Goal: Check status

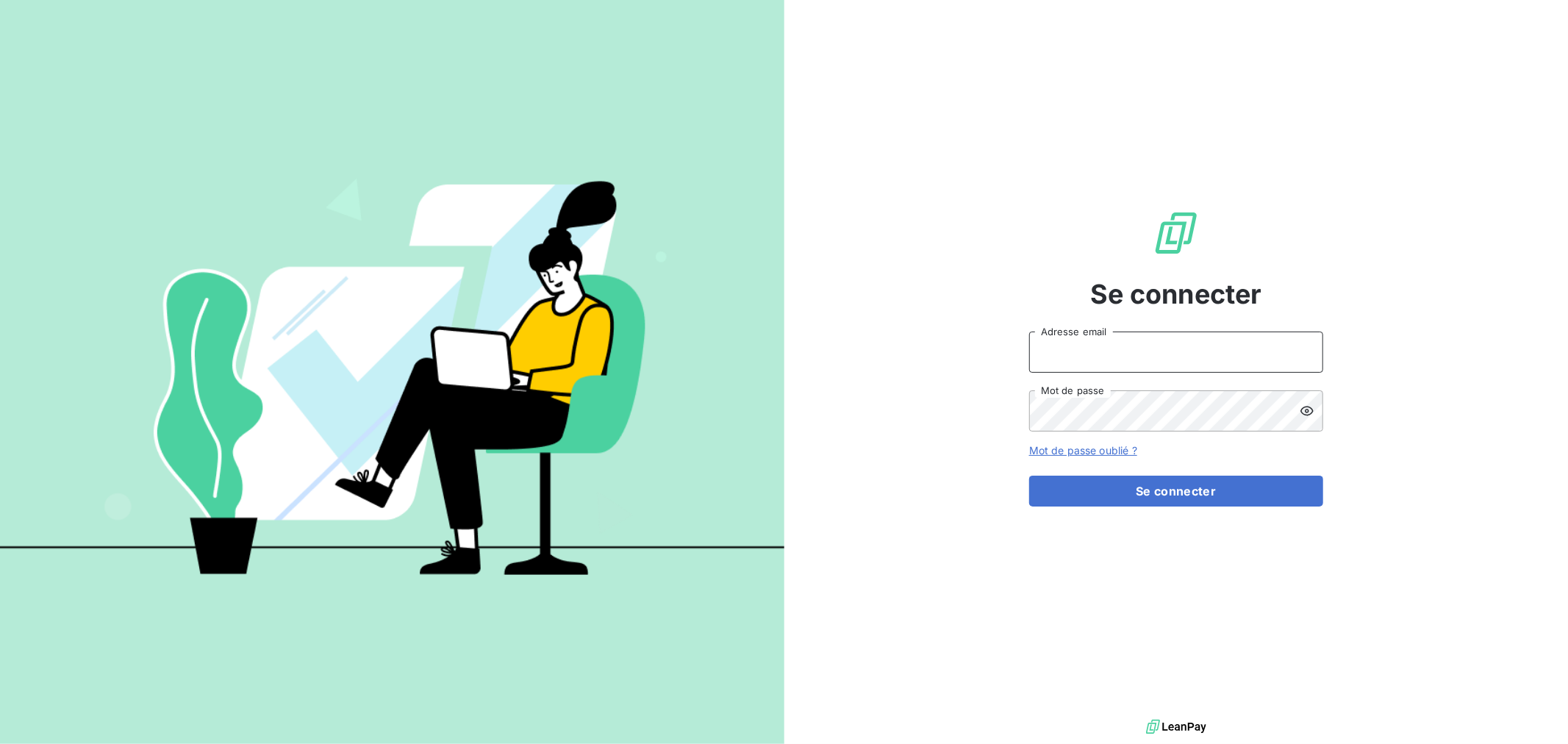
type input "[PERSON_NAME][EMAIL_ADDRESS][DOMAIN_NAME]"
click at [1091, 362] on input "[PERSON_NAME][EMAIL_ADDRESS][DOMAIN_NAME]" at bounding box center [1176, 352] width 294 height 41
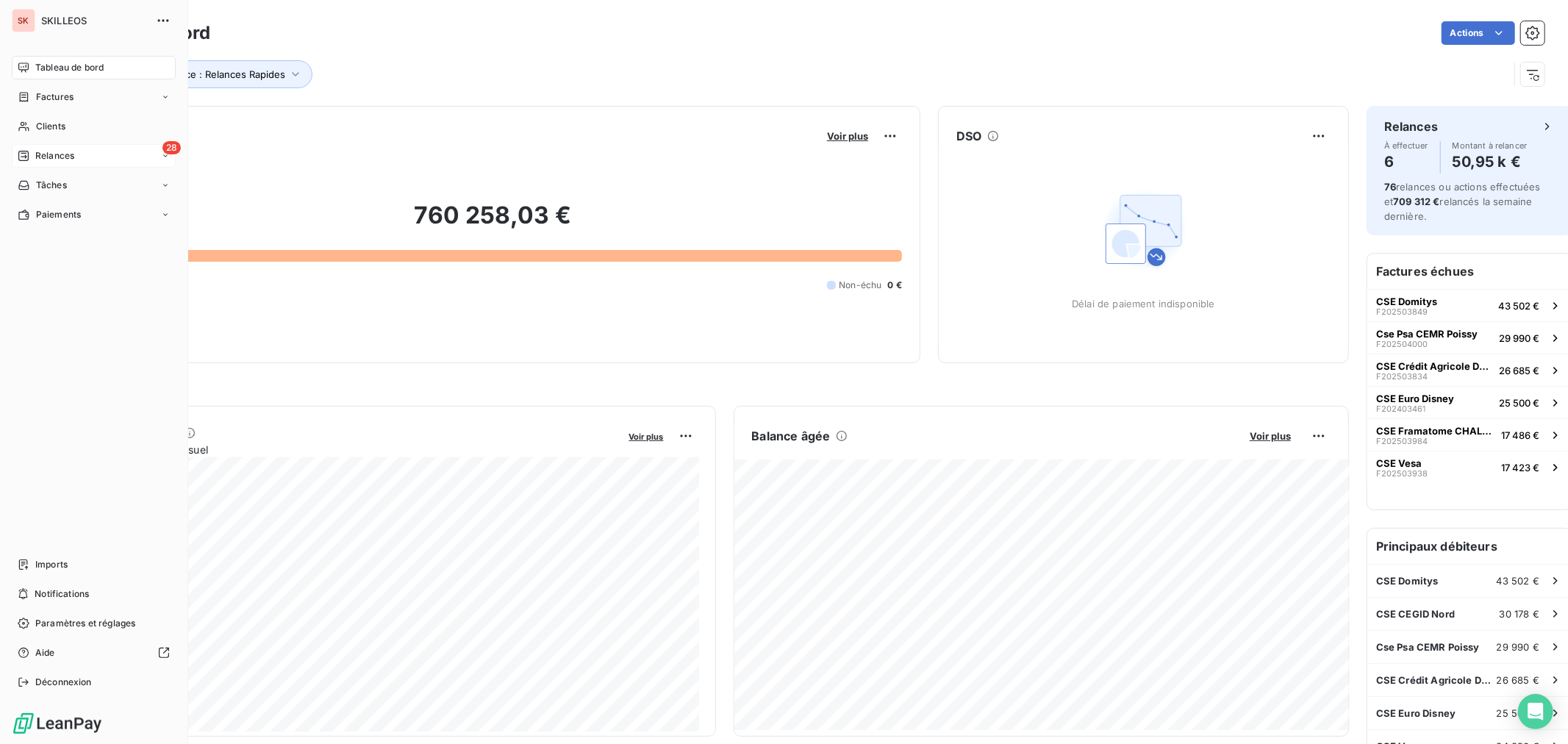
click at [74, 144] on div "28 Relances" at bounding box center [93, 155] width 164 height 23
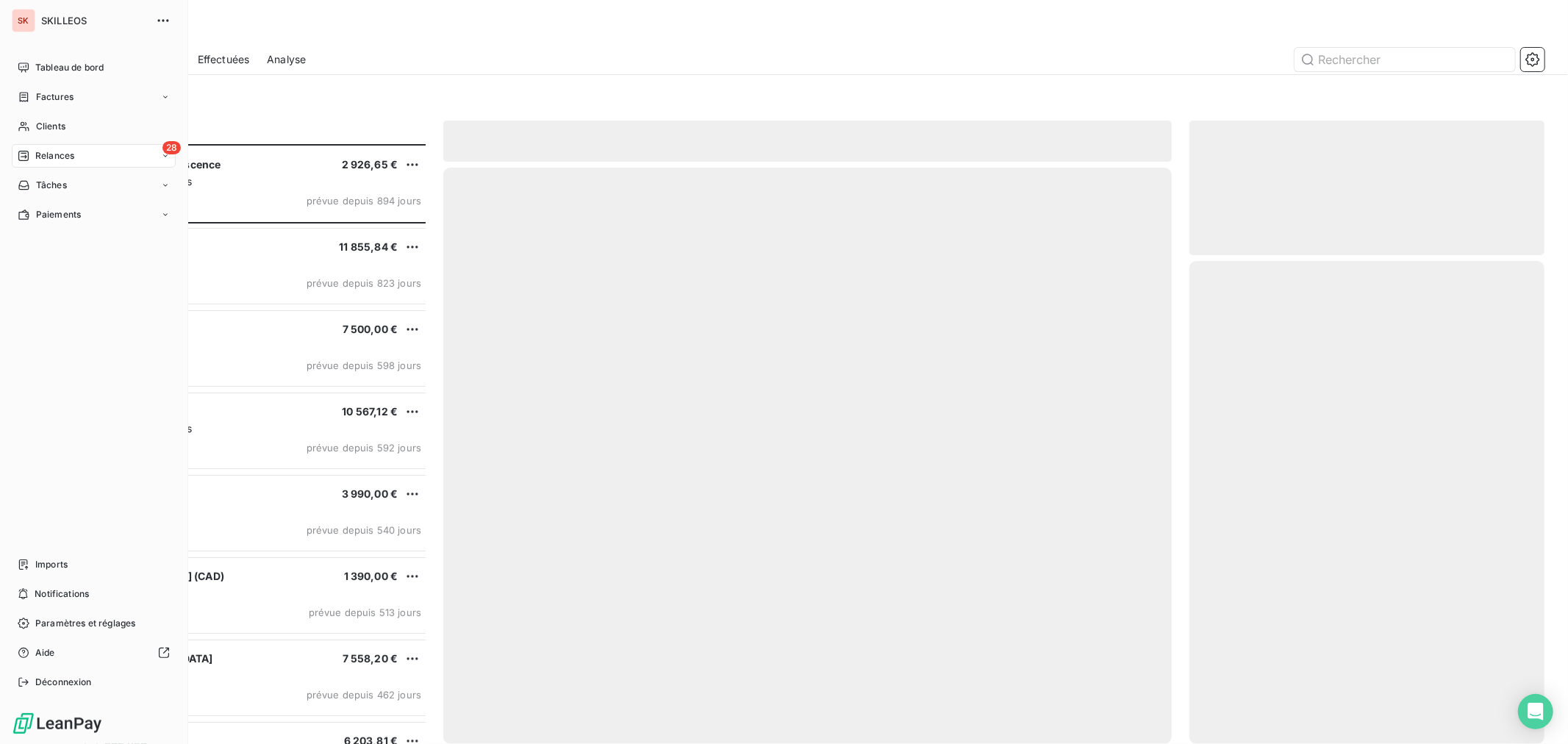
scroll to position [606, 353]
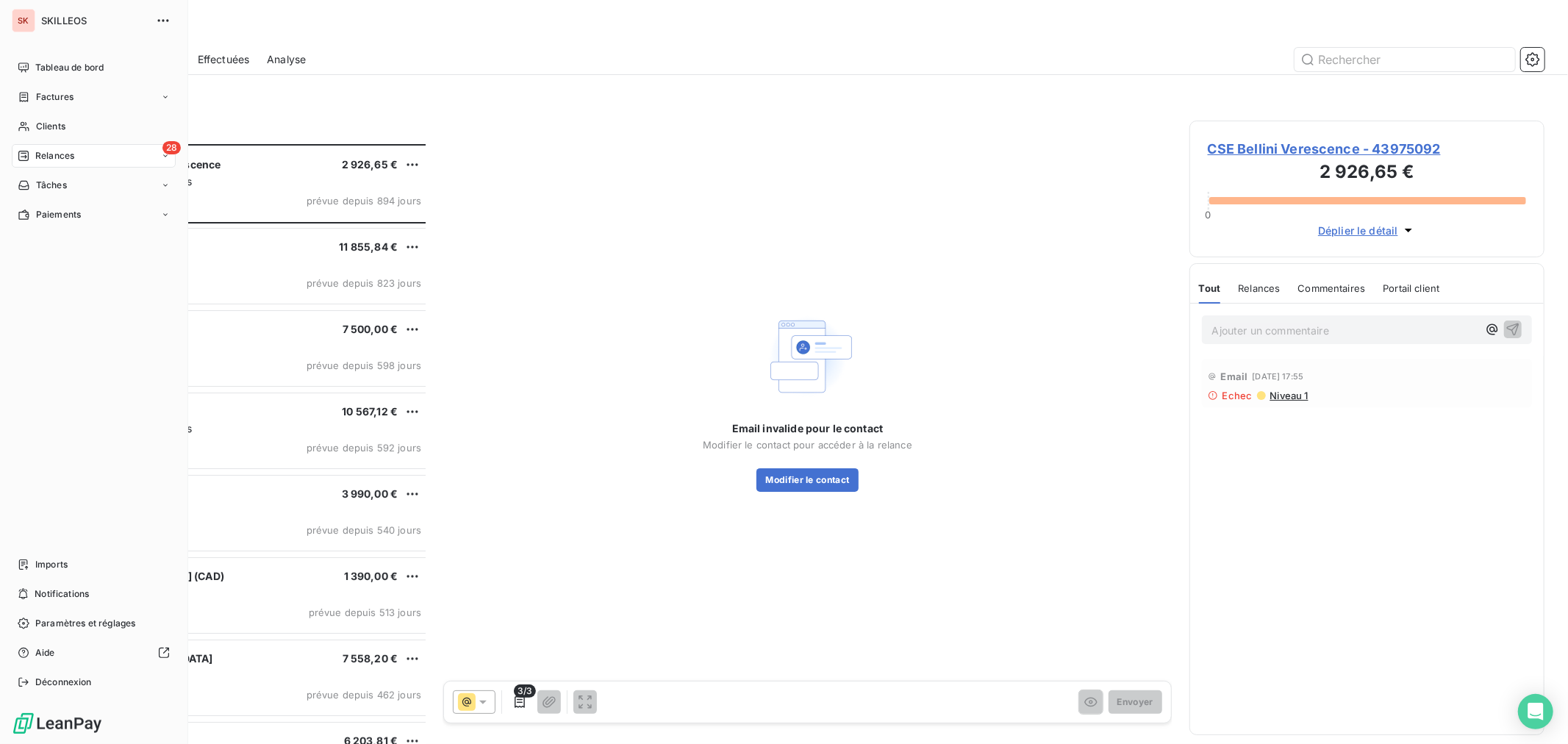
click at [75, 144] on div "28 Relances" at bounding box center [93, 155] width 164 height 23
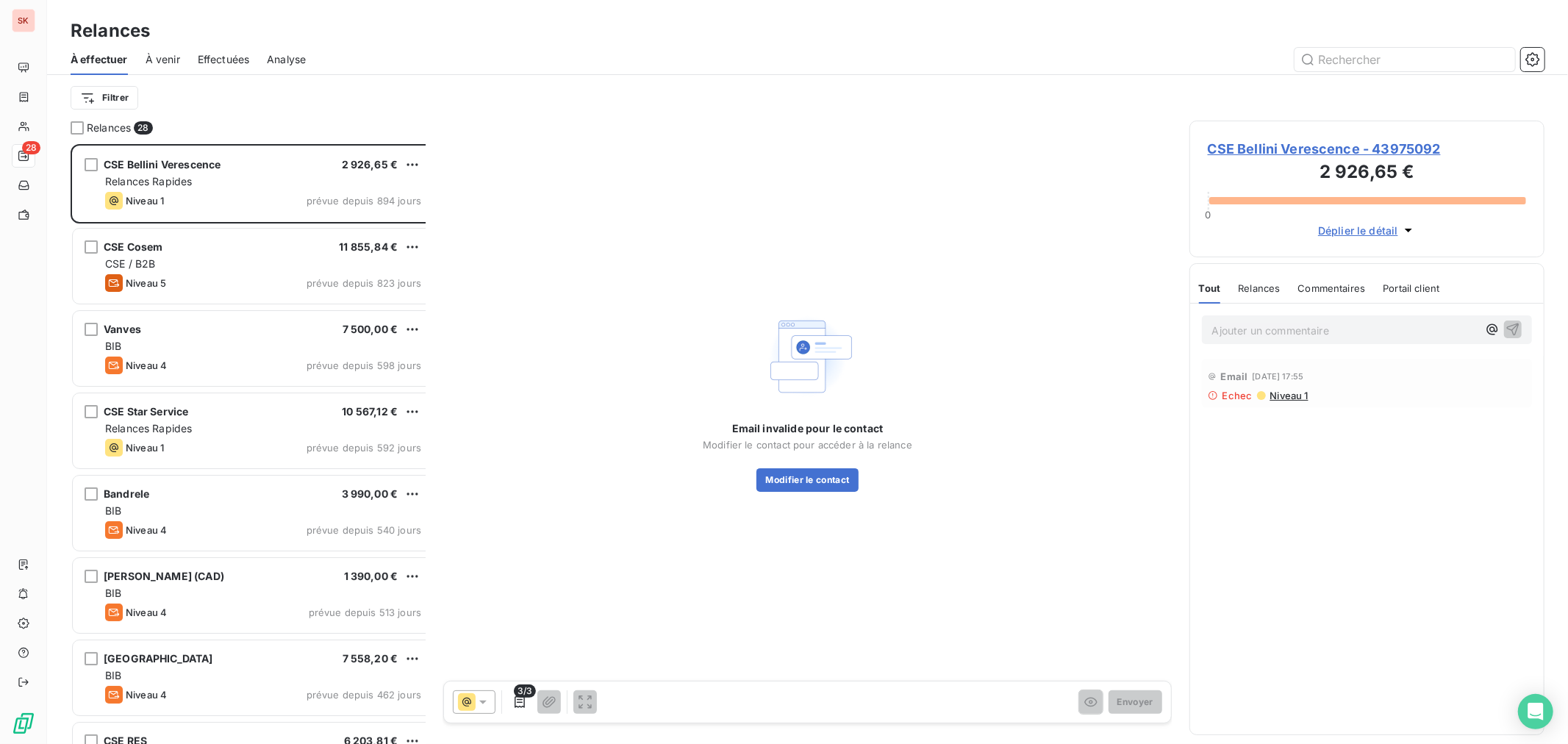
click at [342, 47] on div at bounding box center [934, 59] width 1221 height 23
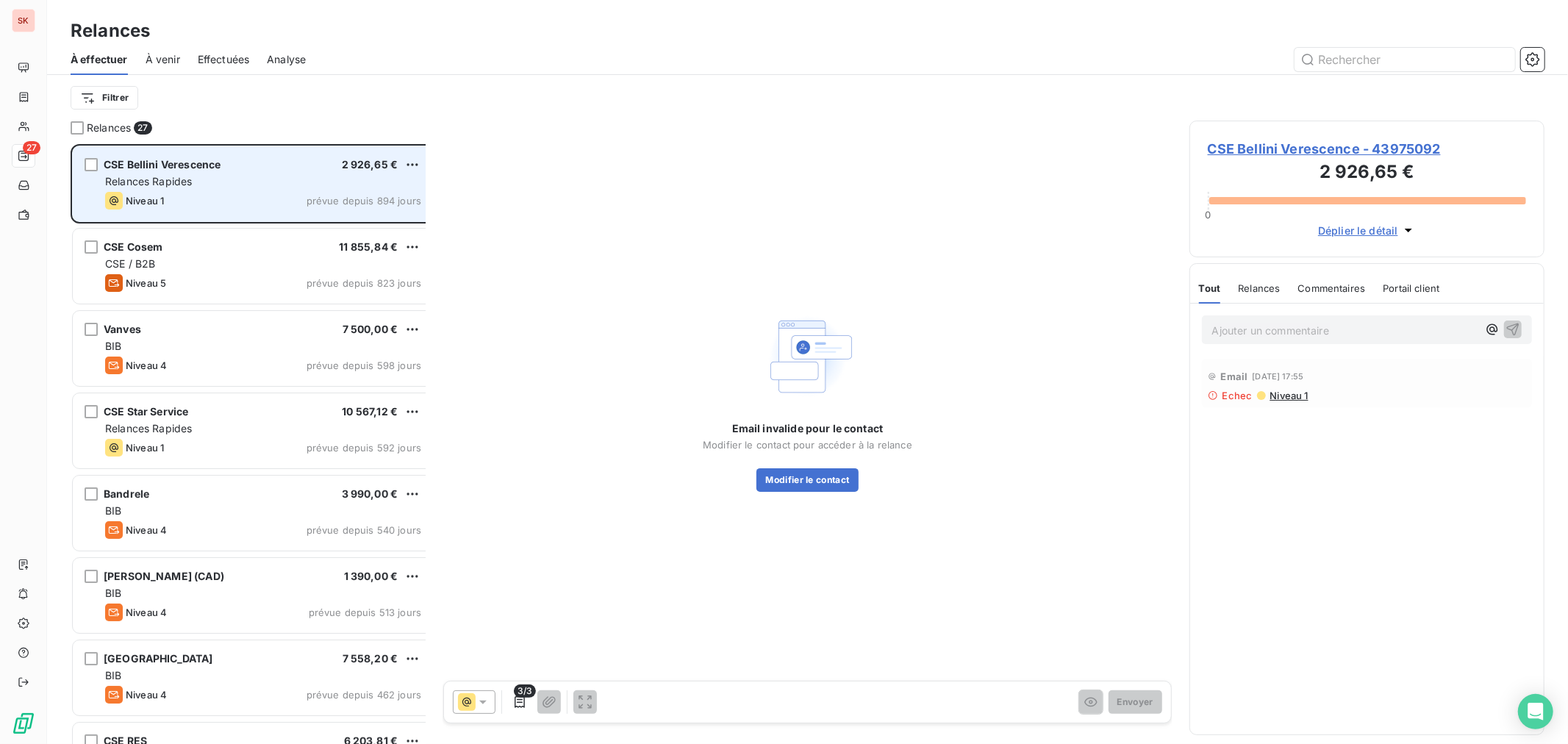
click at [180, 192] on div "Niveau 1 prévue depuis 894 jours" at bounding box center [263, 201] width 316 height 18
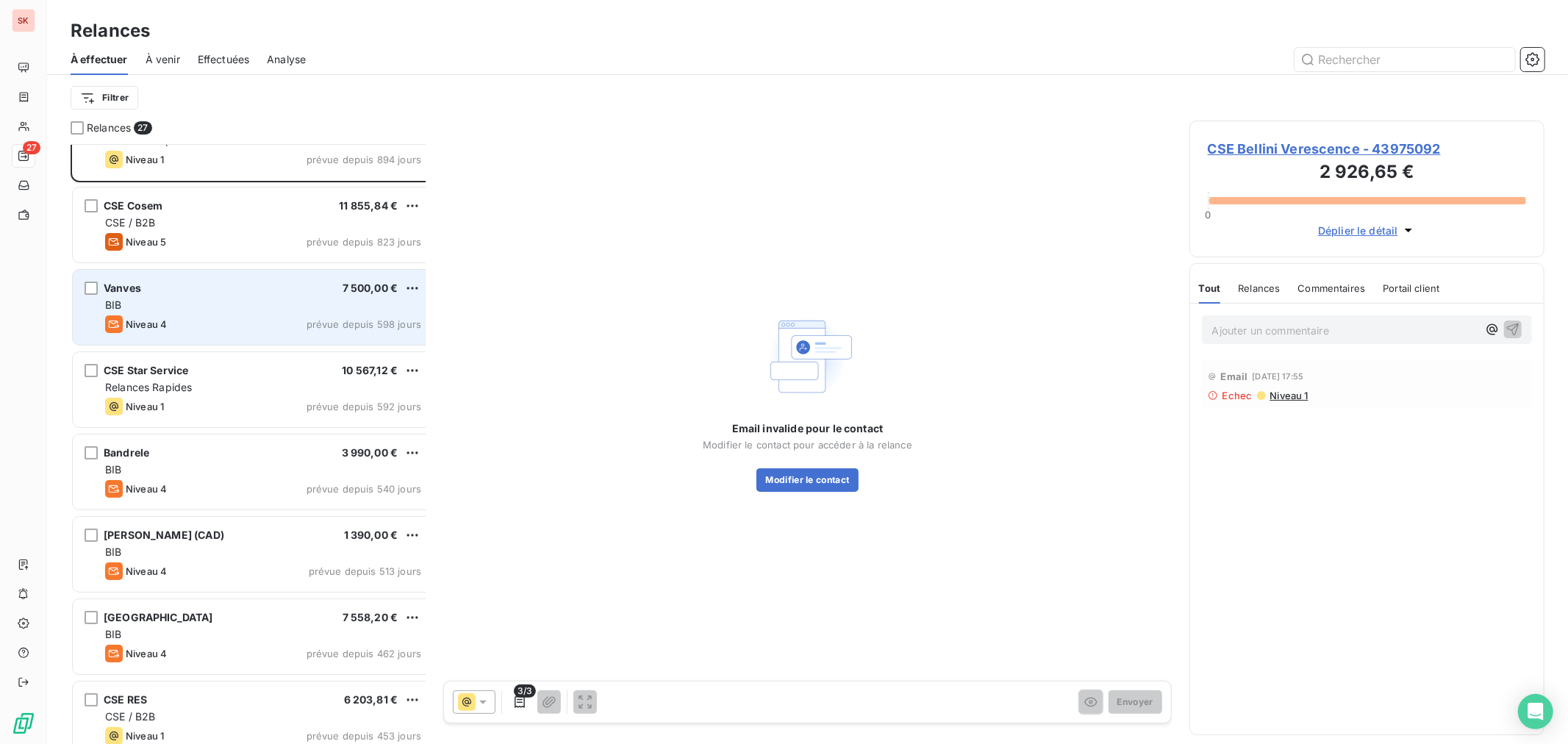
scroll to position [82, 0]
